Goal: Task Accomplishment & Management: Manage account settings

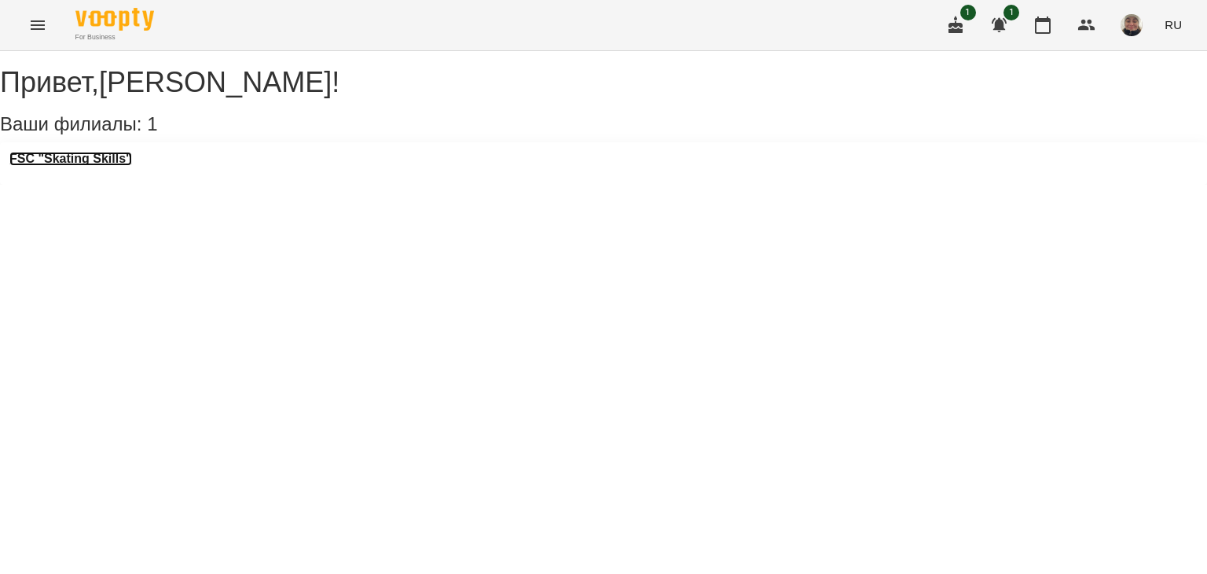
click at [72, 166] on h3 "FSC "Skating Skills"" at bounding box center [70, 159] width 123 height 14
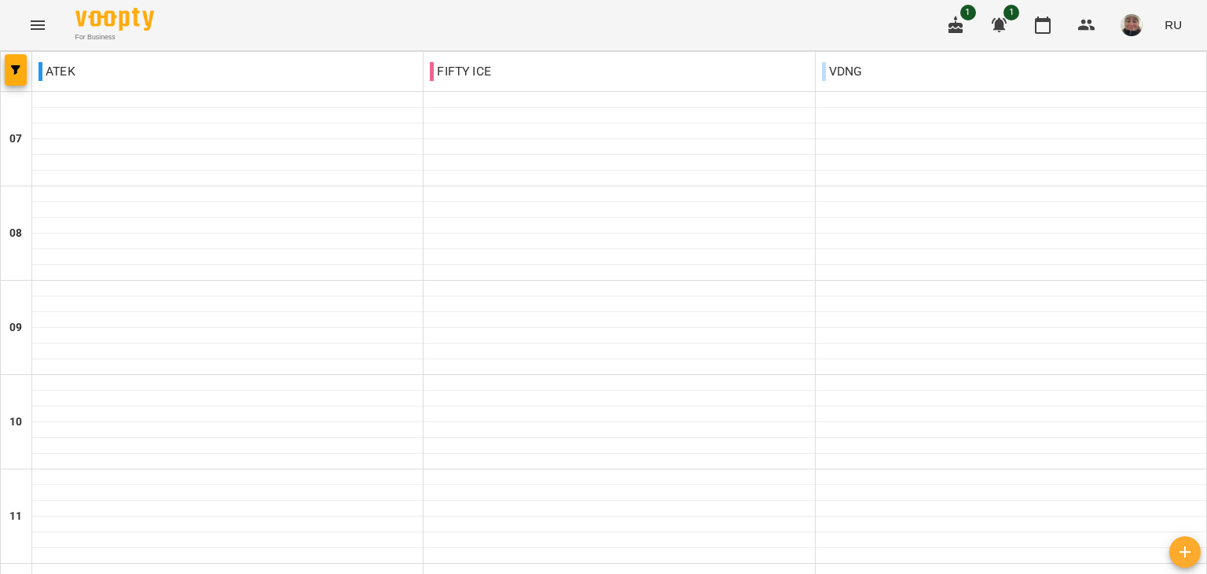
scroll to position [550, 0]
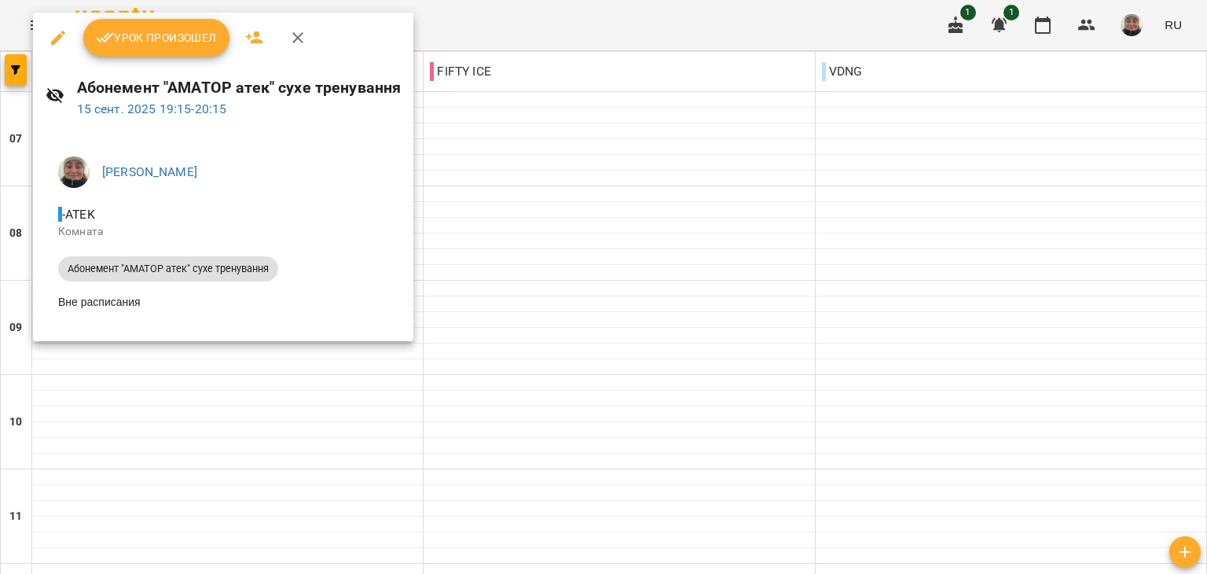
click at [257, 39] on icon "button" at bounding box center [254, 37] width 19 height 19
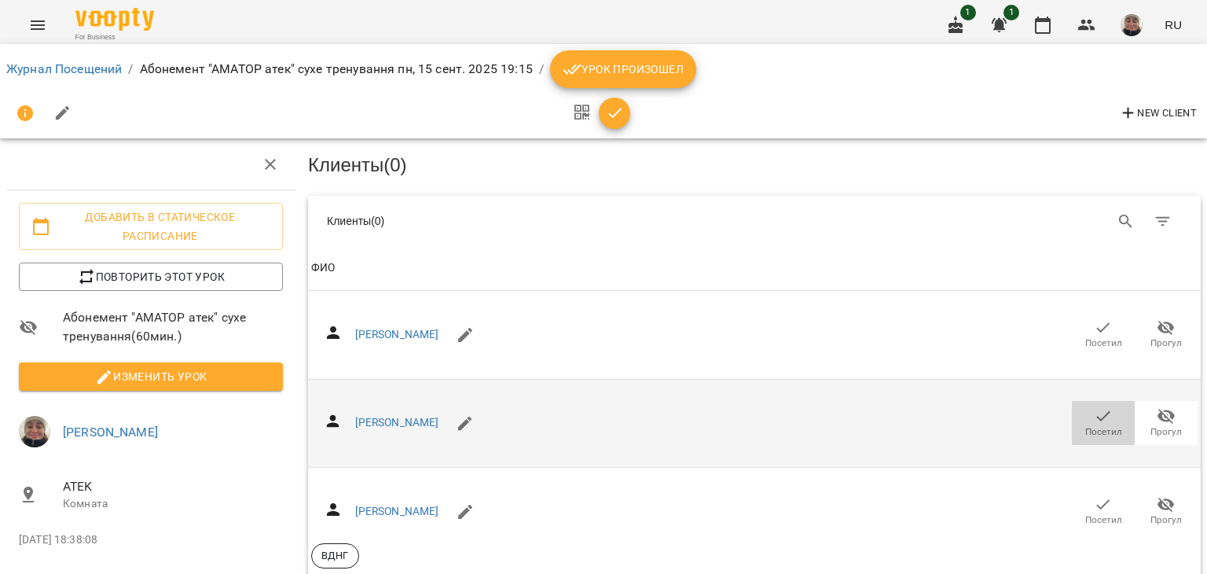
click at [1106, 420] on span "Посетил" at bounding box center [1103, 421] width 44 height 31
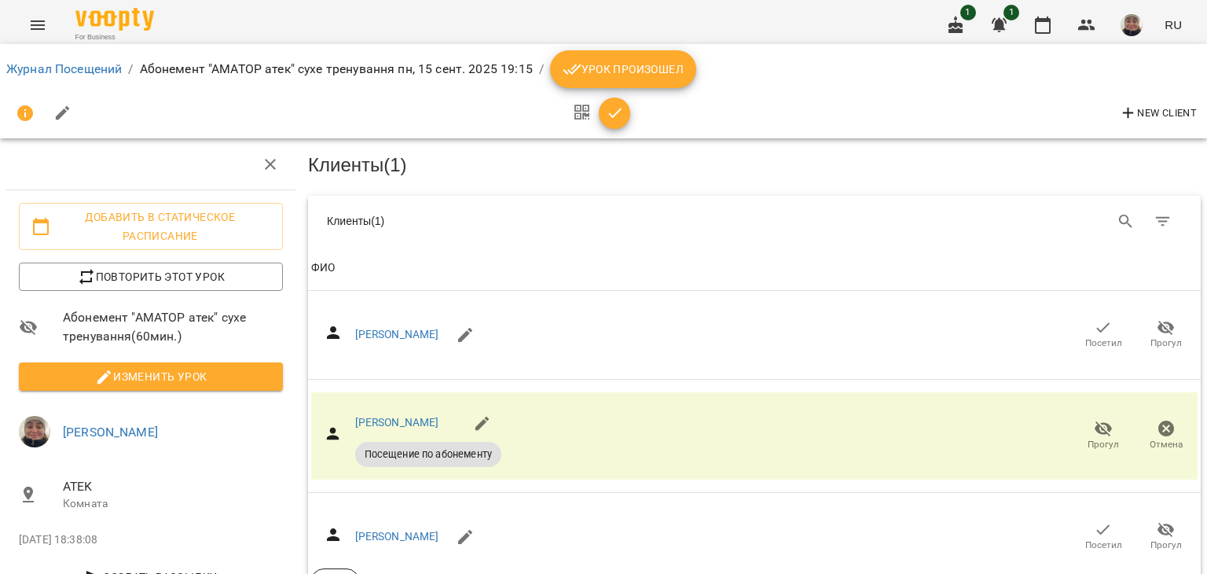
click at [57, 123] on button "button" at bounding box center [63, 113] width 38 height 38
select select "**********"
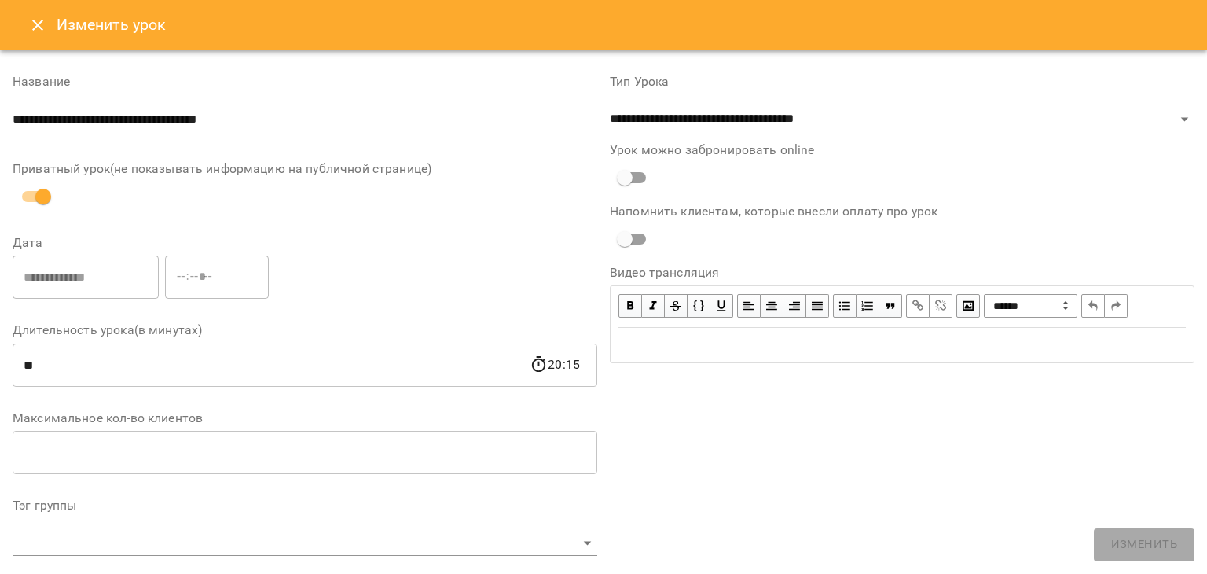
click at [31, 32] on icon "Close" at bounding box center [37, 25] width 19 height 19
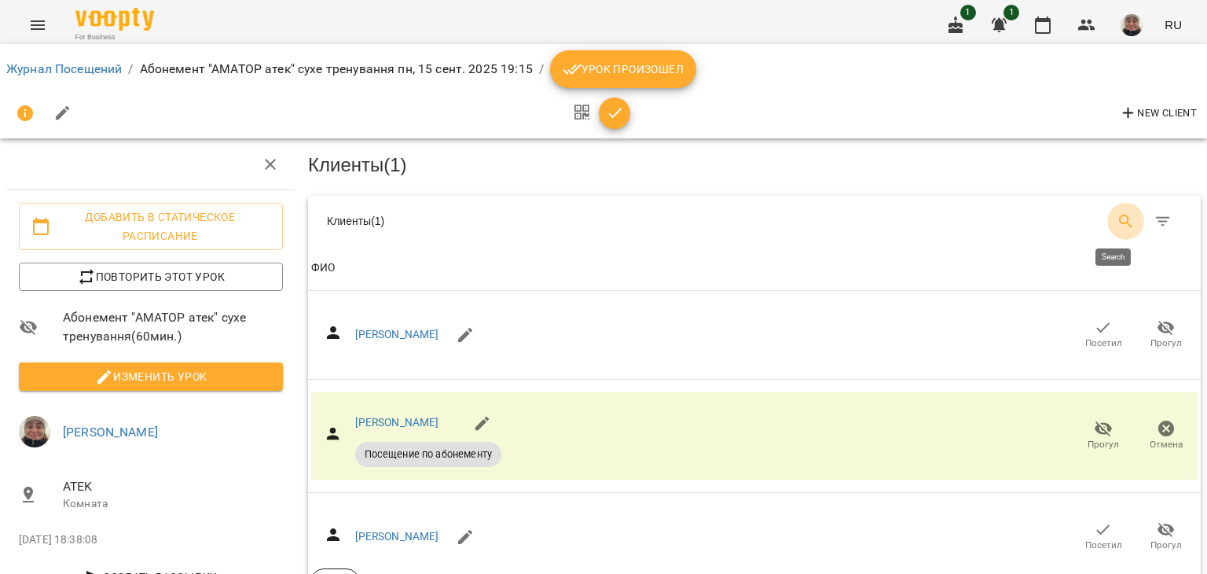
click at [1117, 218] on icon "Search" at bounding box center [1126, 221] width 19 height 19
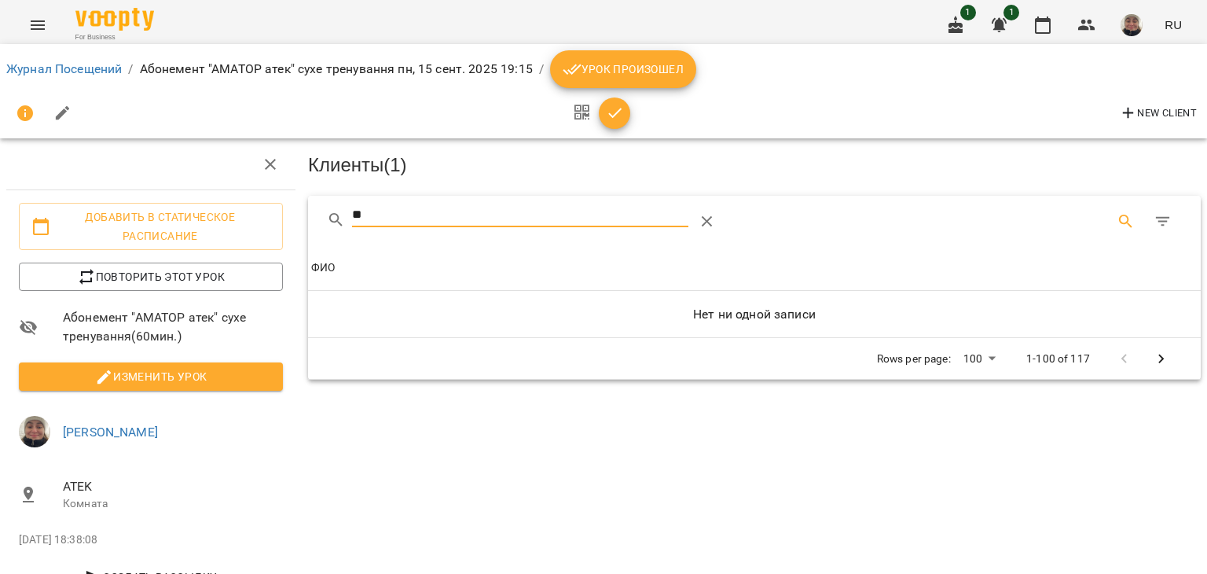
type input "*"
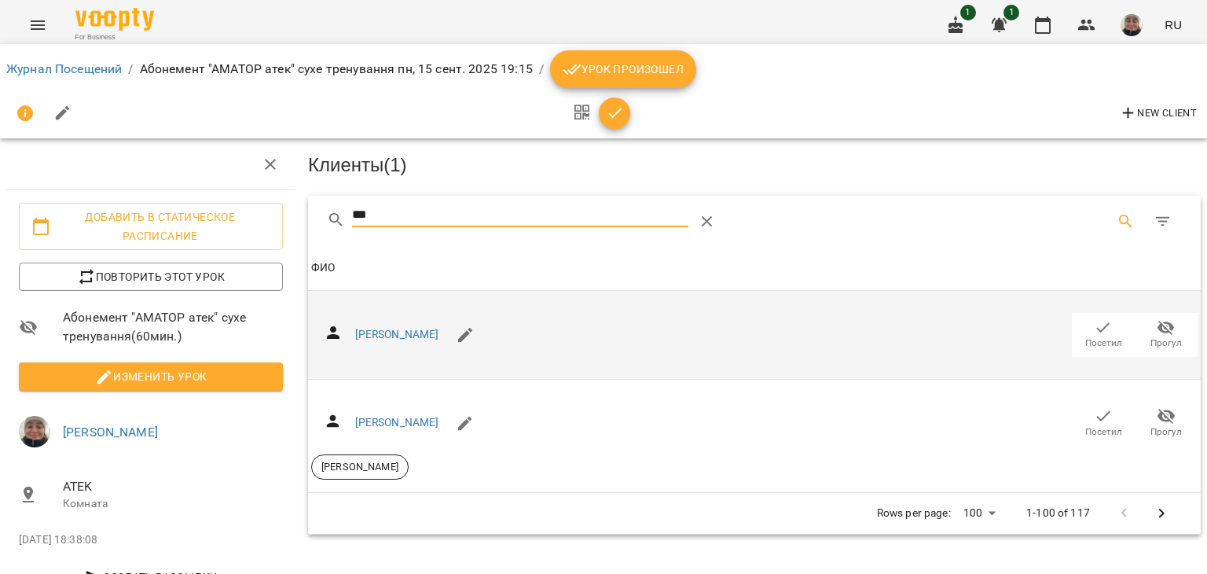
click at [1099, 329] on icon "button" at bounding box center [1103, 327] width 19 height 19
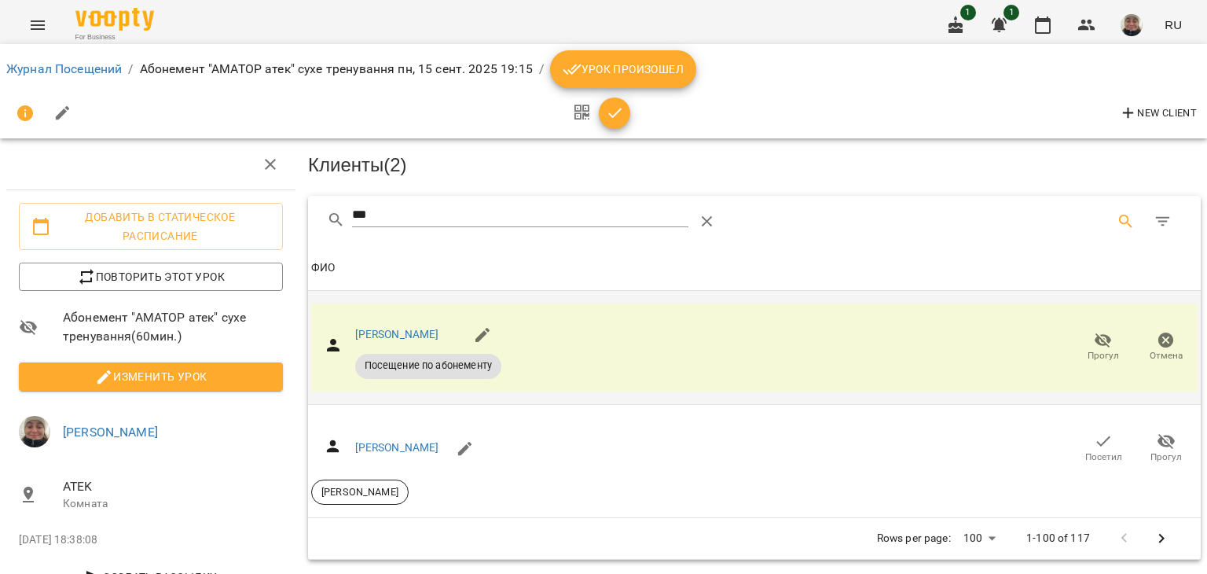
click at [640, 211] on input "***" at bounding box center [520, 215] width 337 height 25
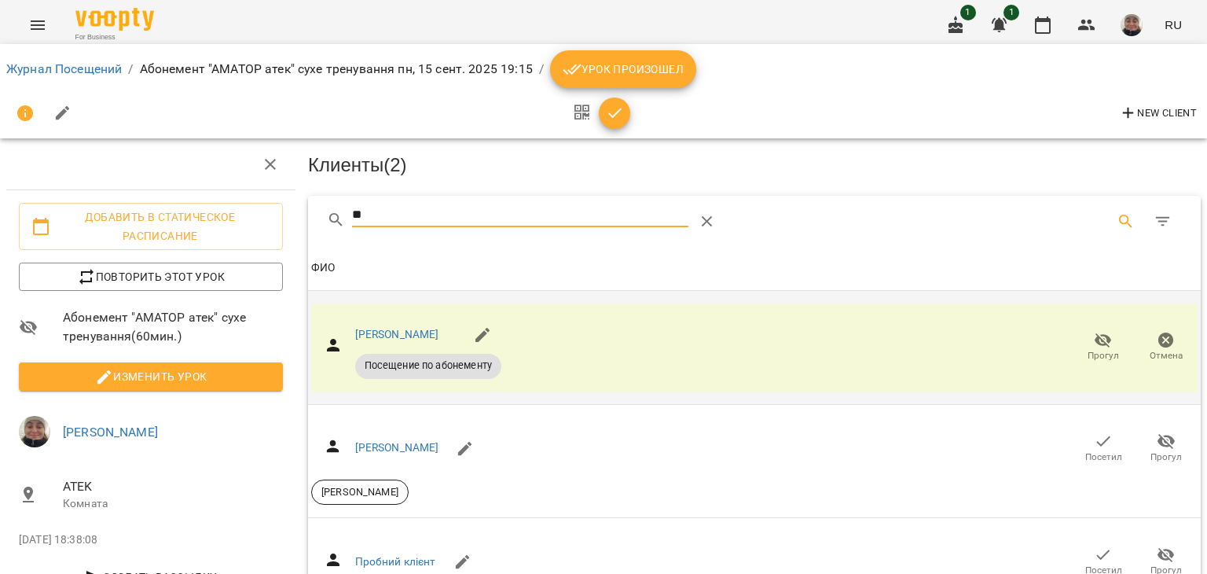
type input "*"
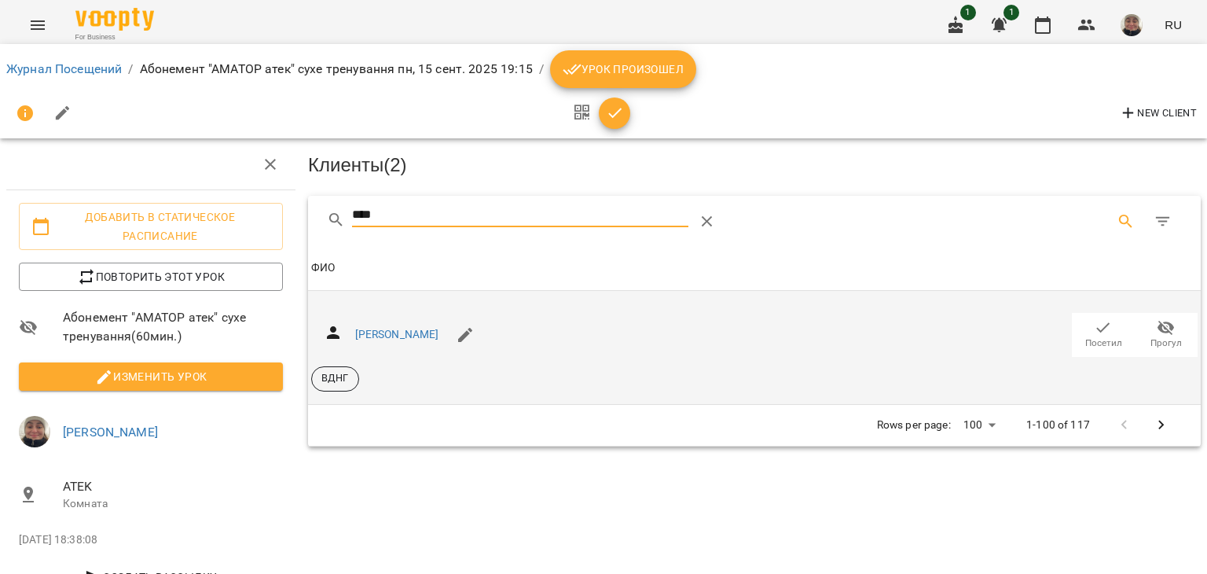
type input "****"
click at [1100, 321] on span "Посетил" at bounding box center [1103, 333] width 44 height 31
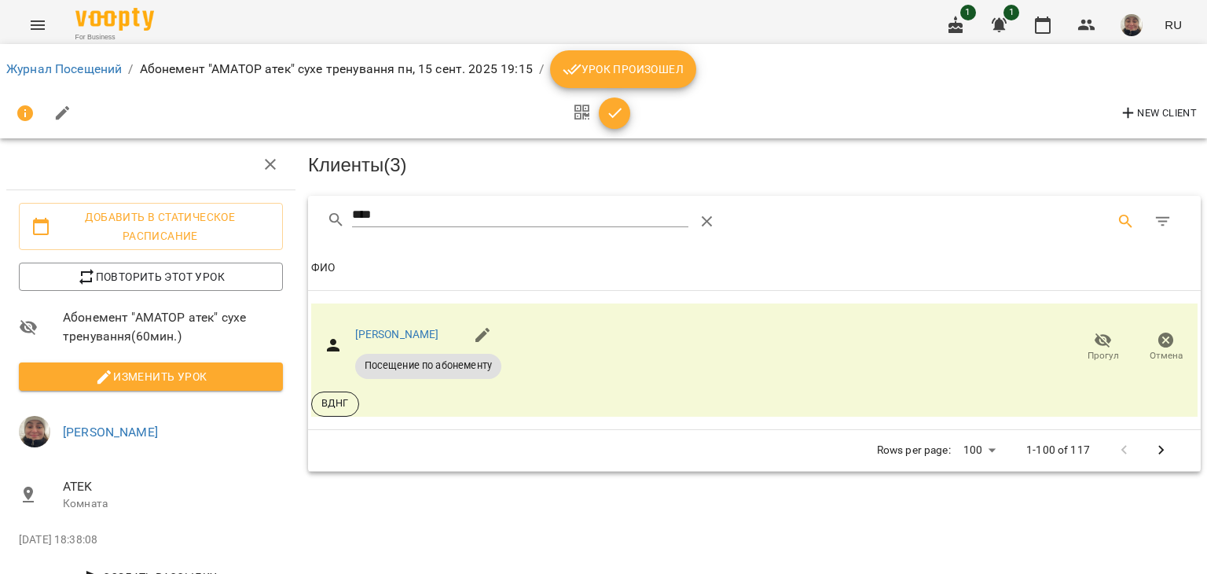
click at [602, 75] on span "Урок произошел" at bounding box center [623, 69] width 121 height 19
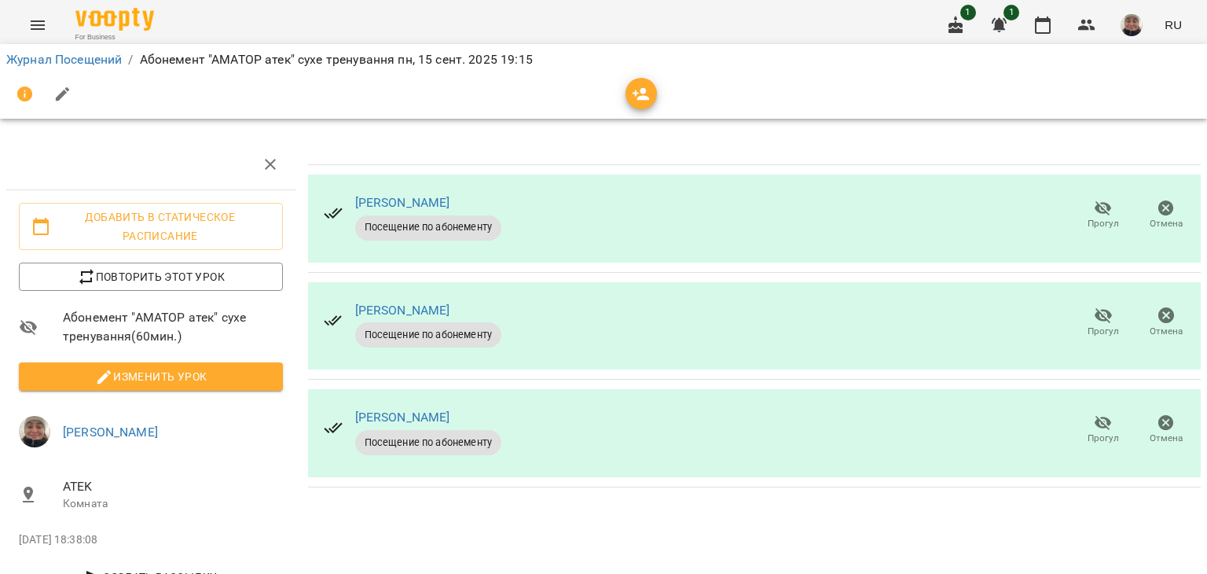
click at [416, 229] on span "Посещение по абонементу" at bounding box center [428, 227] width 146 height 14
click at [132, 35] on span "For Business" at bounding box center [114, 37] width 79 height 10
click at [156, 18] on div "For Business 1 1 RU" at bounding box center [603, 25] width 1207 height 50
click at [134, 17] on img at bounding box center [114, 19] width 79 height 23
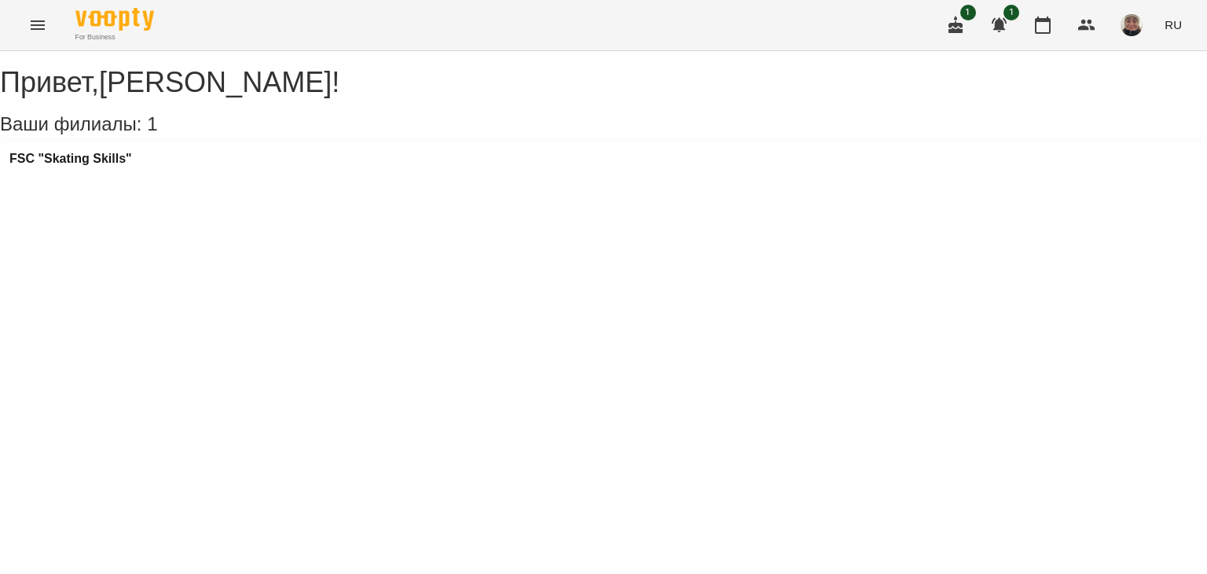
drag, startPoint x: 189, startPoint y: 194, endPoint x: 110, endPoint y: 157, distance: 87.5
click at [189, 185] on div "FSC "Skating Skills"" at bounding box center [603, 163] width 1207 height 42
click at [117, 166] on h3 "FSC "Skating Skills"" at bounding box center [70, 159] width 123 height 14
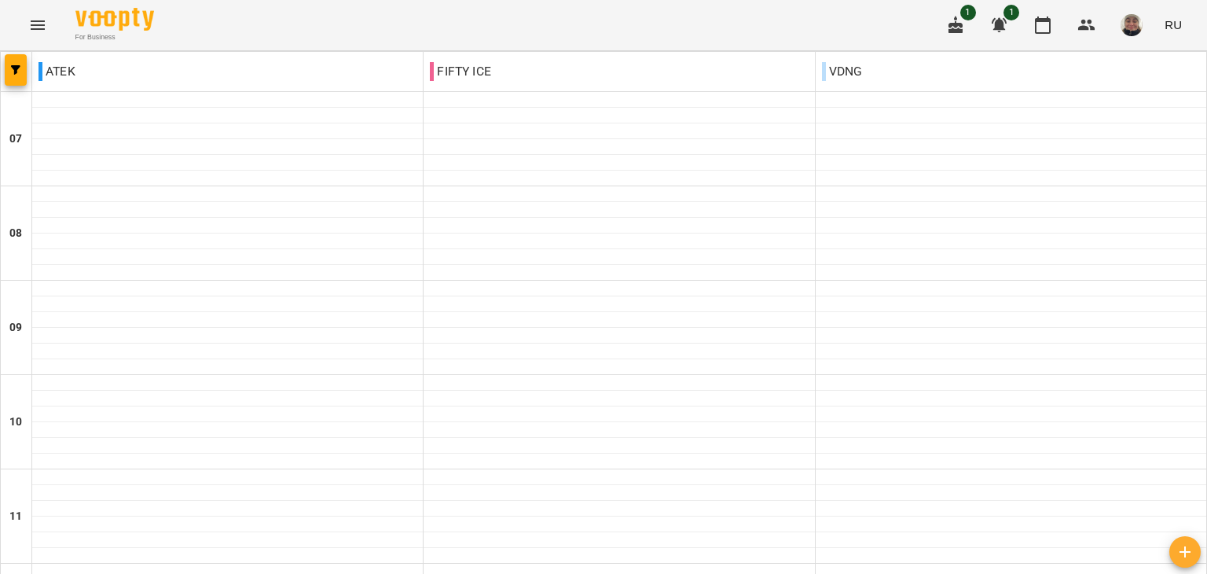
scroll to position [1037, 0]
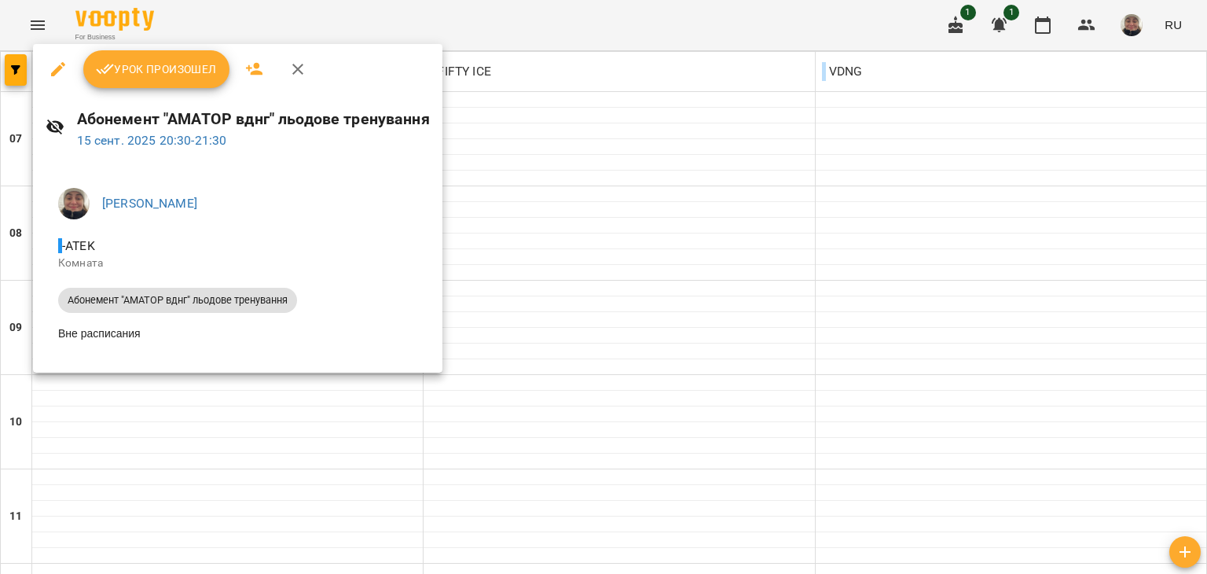
click at [666, 307] on div at bounding box center [603, 287] width 1207 height 574
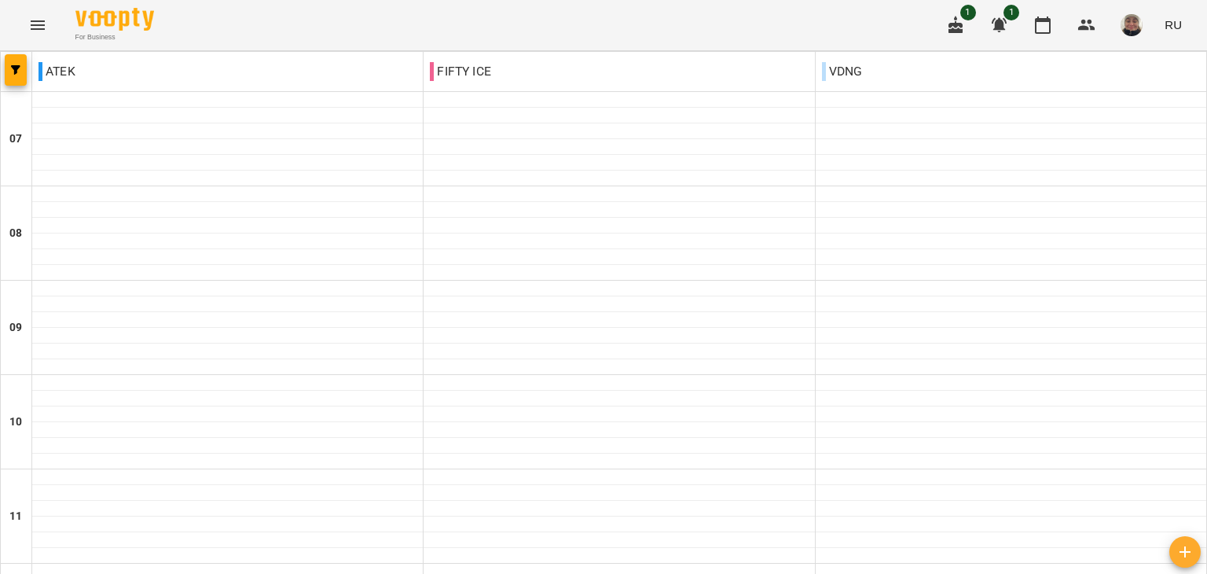
type input "**********"
click at [50, 51] on div at bounding box center [603, 51] width 1207 height 0
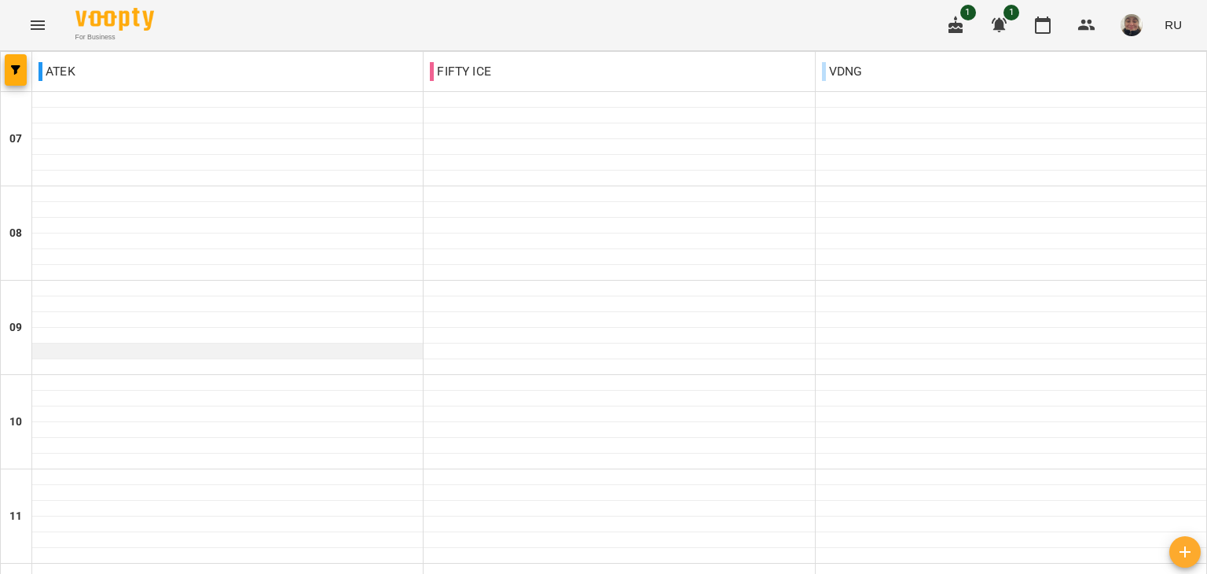
scroll to position [707, 0]
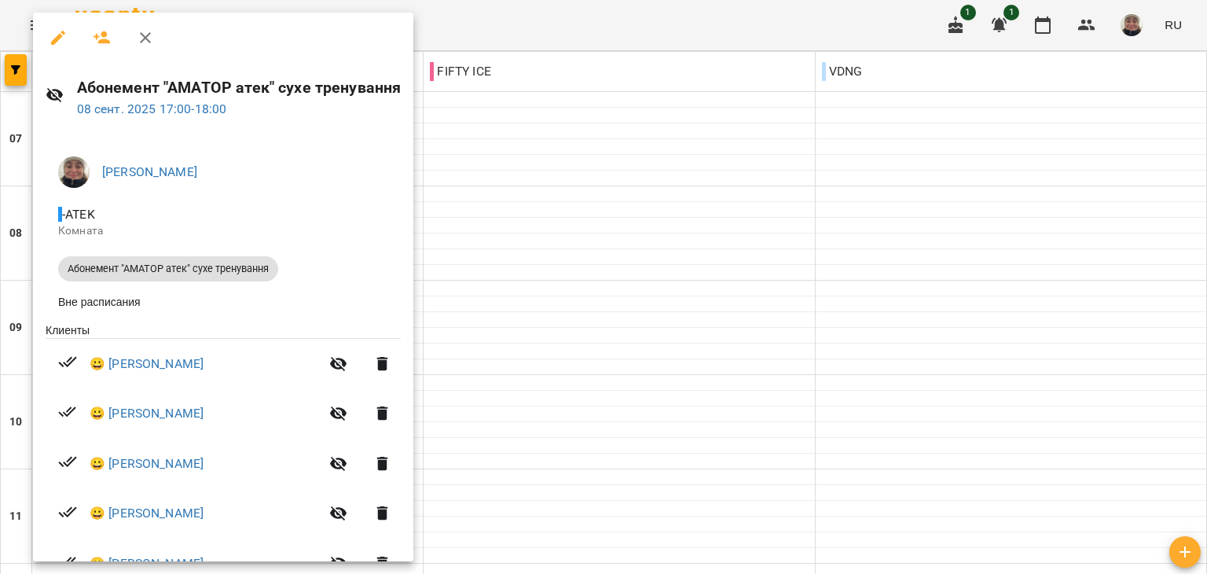
scroll to position [0, 0]
click at [596, 296] on div at bounding box center [603, 287] width 1207 height 574
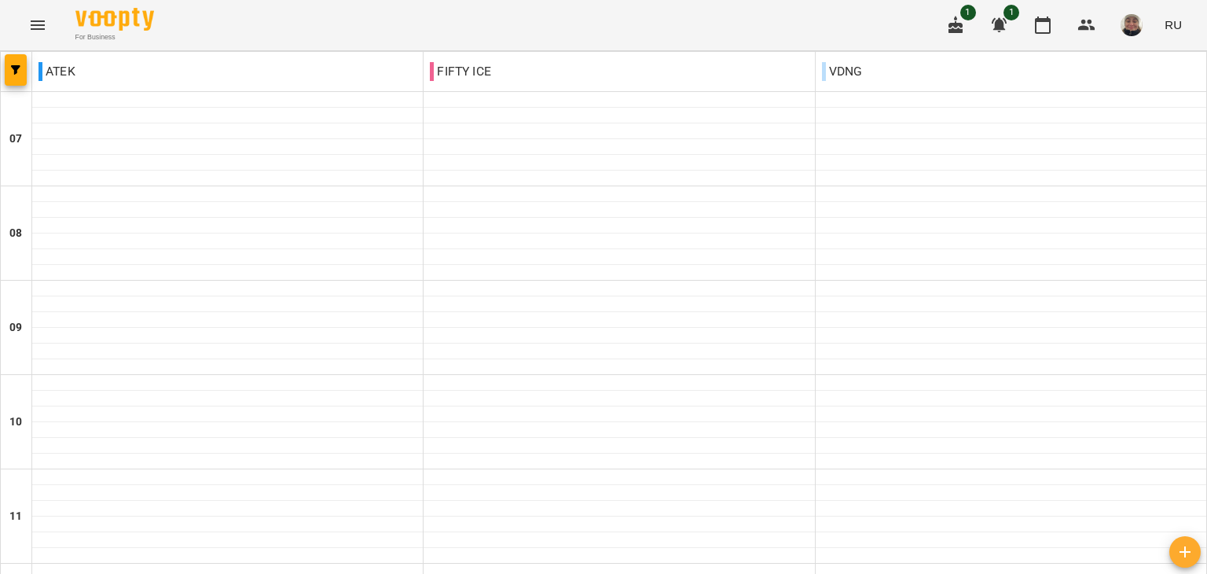
scroll to position [1022, 0]
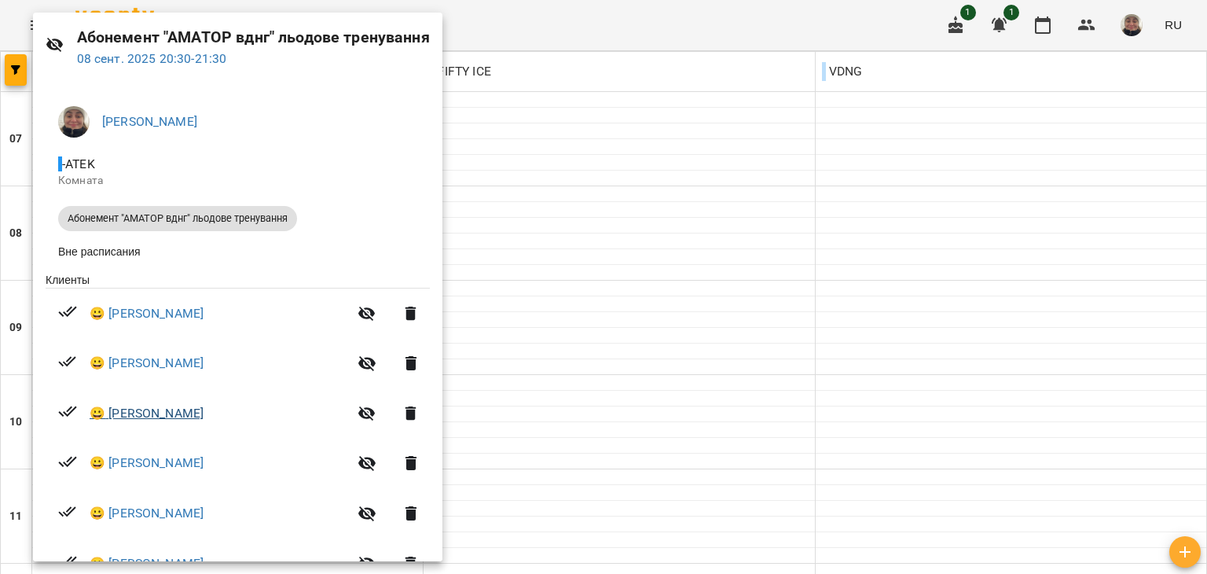
scroll to position [107, 0]
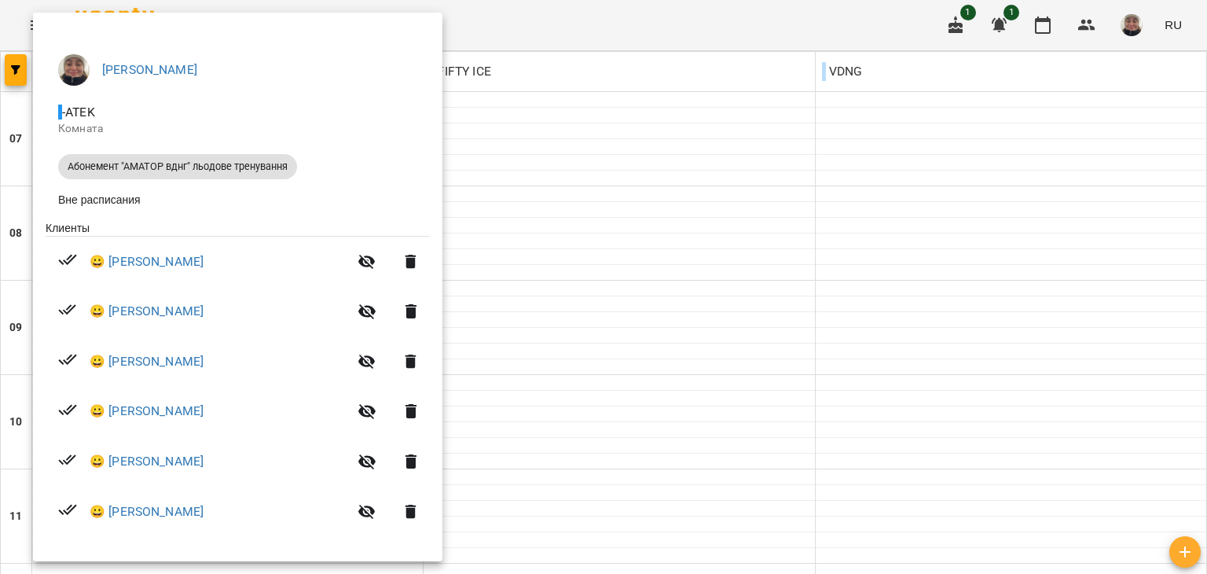
click at [600, 327] on div at bounding box center [603, 287] width 1207 height 574
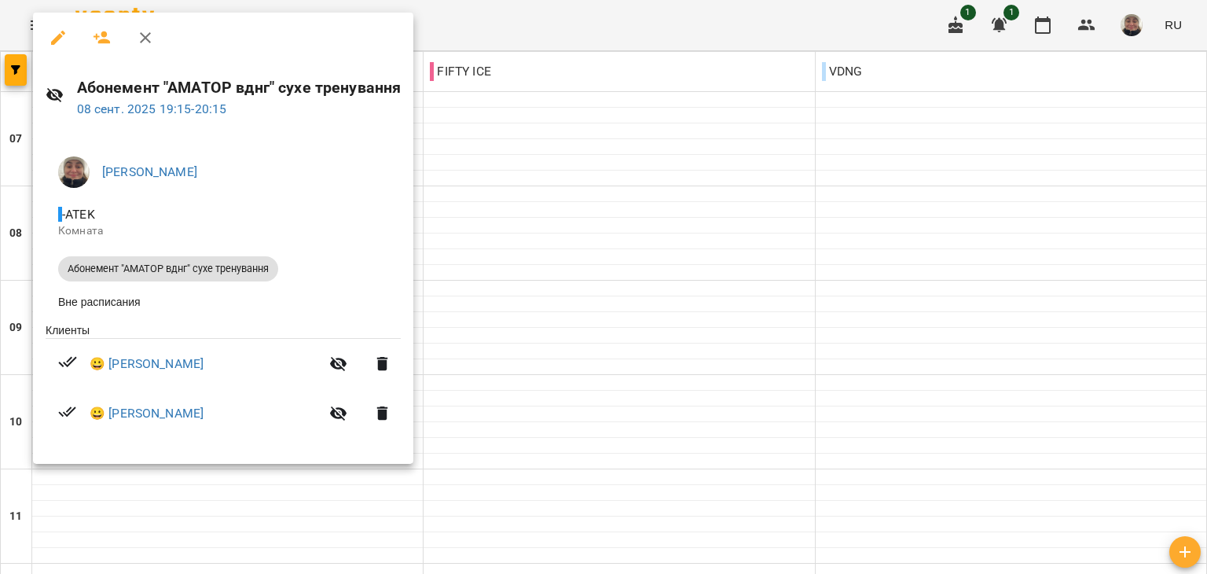
drag, startPoint x: 654, startPoint y: 262, endPoint x: 644, endPoint y: 225, distance: 38.3
click at [654, 259] on div at bounding box center [603, 287] width 1207 height 574
